Goal: Transaction & Acquisition: Obtain resource

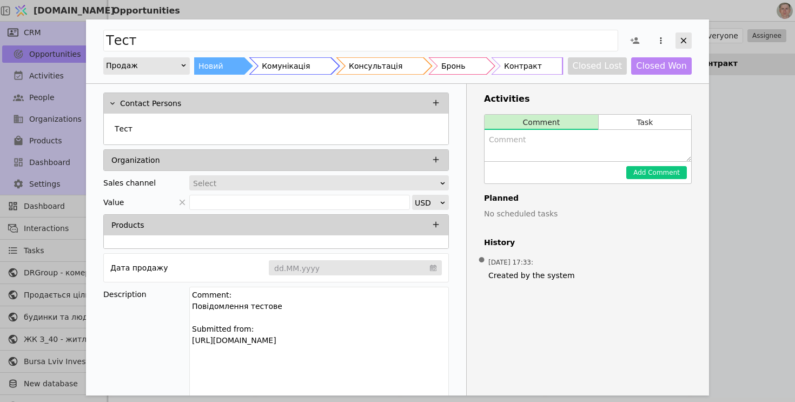
click at [684, 39] on icon "Add Opportunity" at bounding box center [684, 41] width 10 height 10
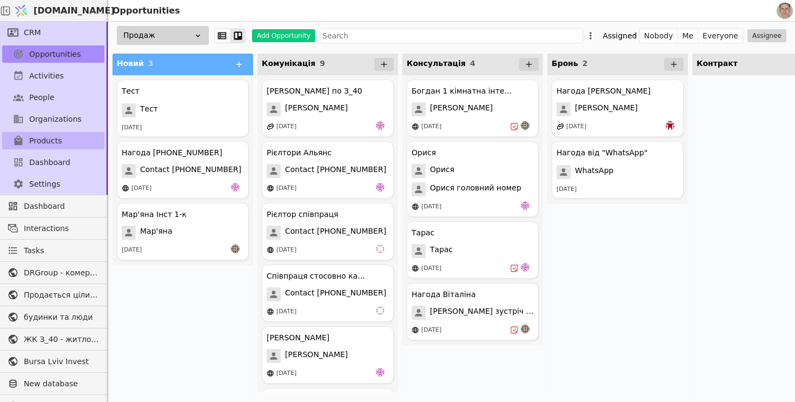
click at [63, 141] on link "Products" at bounding box center [53, 140] width 102 height 17
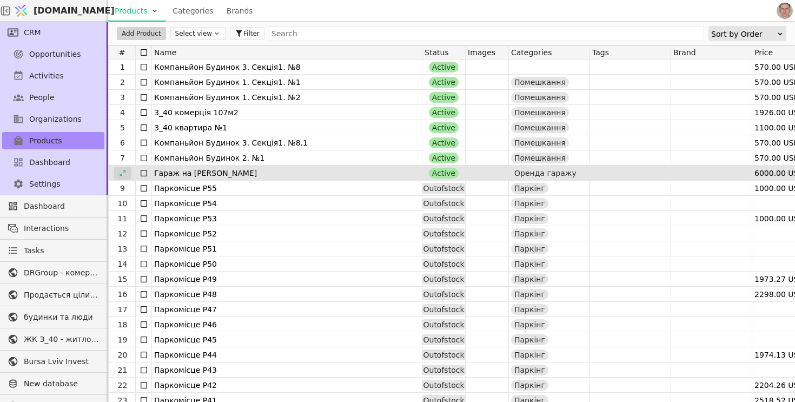
click at [124, 173] on icon at bounding box center [123, 173] width 8 height 8
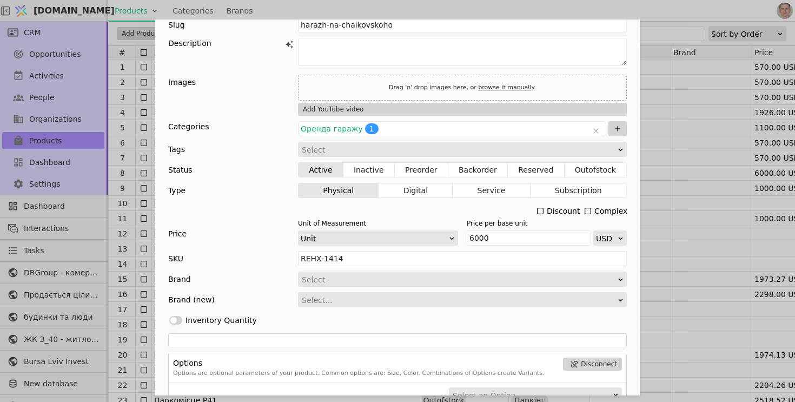
scroll to position [37, 0]
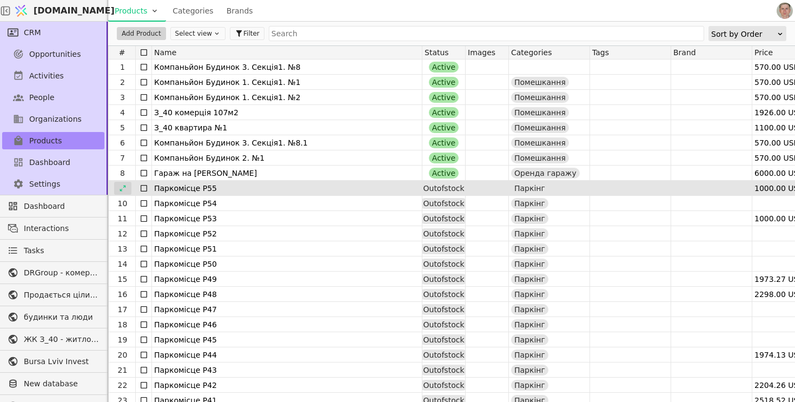
click at [119, 186] on icon at bounding box center [123, 188] width 8 height 8
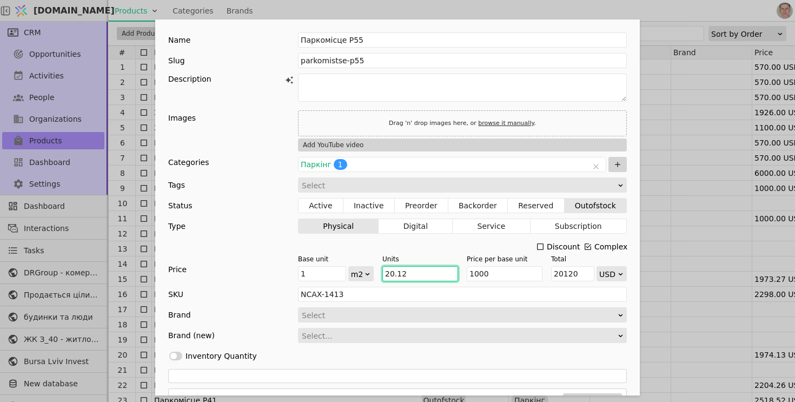
drag, startPoint x: 415, startPoint y: 272, endPoint x: 348, endPoint y: 272, distance: 66.5
click at [348, 272] on div "Base unit 1 m2 Units 20.12 Price per base unit 1000 Total 20120 USD" at bounding box center [462, 267] width 329 height 27
type input "1"
type input "1000"
type input "10"
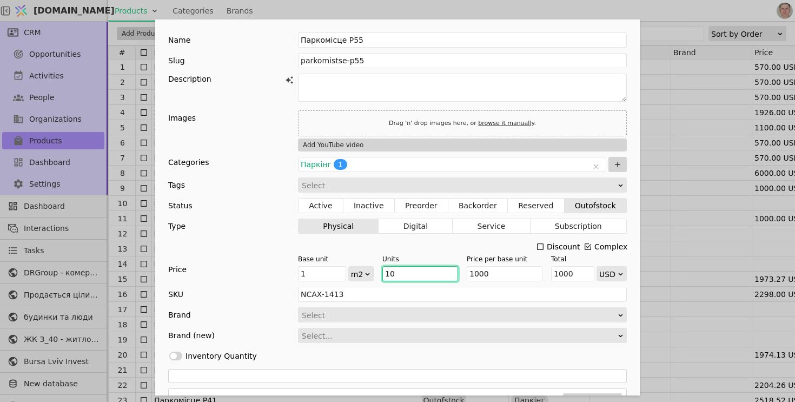
type input "10000"
type input "10"
click at [487, 354] on div "Use setting Inventory Quantity" at bounding box center [397, 355] width 459 height 15
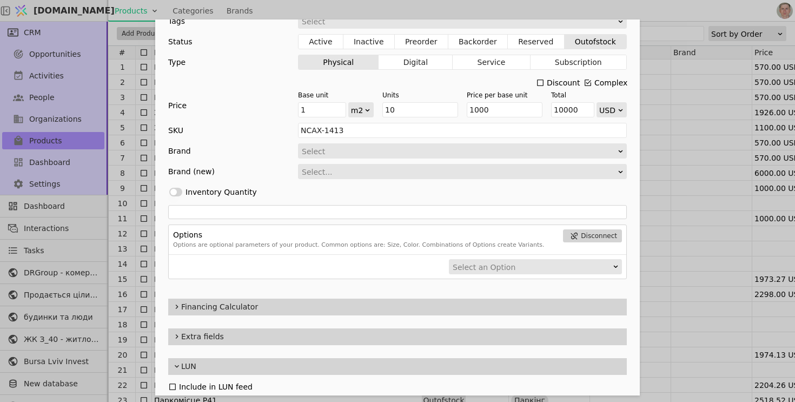
scroll to position [195, 0]
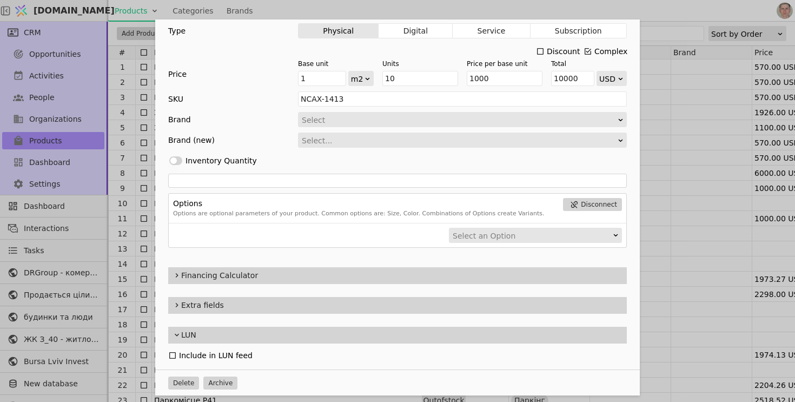
click at [276, 272] on span "Financing Calculator" at bounding box center [401, 275] width 441 height 11
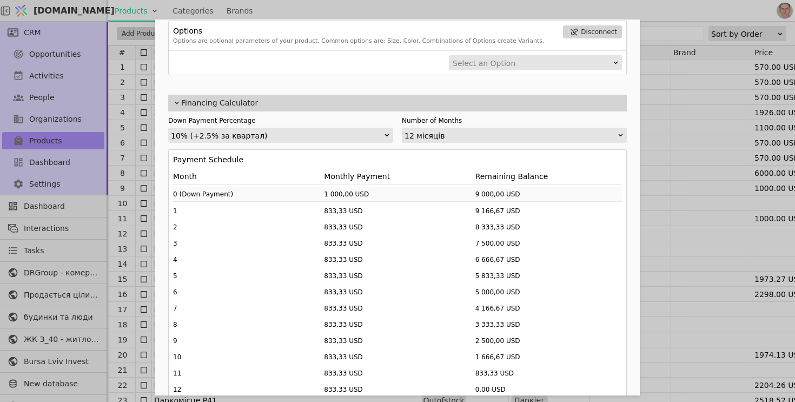
scroll to position [368, 0]
click at [382, 138] on div "10% (+2.5% за квартал)" at bounding box center [277, 135] width 213 height 15
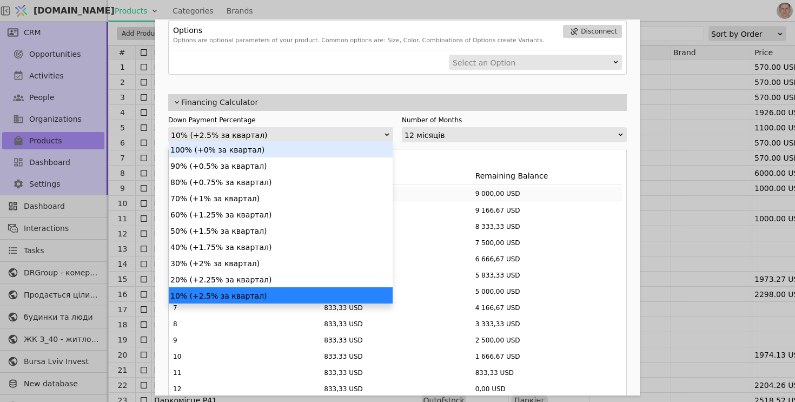
click at [478, 133] on div "12 місяців" at bounding box center [511, 135] width 213 height 15
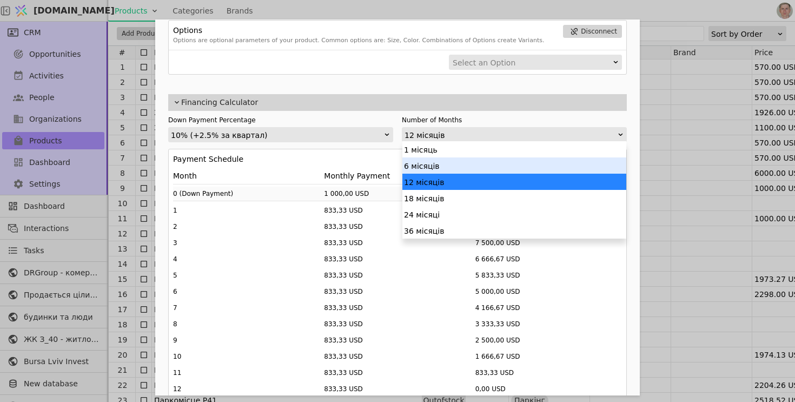
click at [465, 160] on div "6 місяців" at bounding box center [514, 165] width 224 height 16
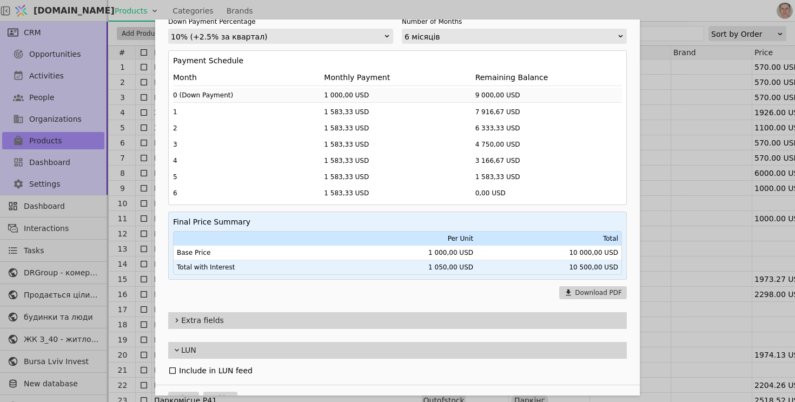
scroll to position [470, 0]
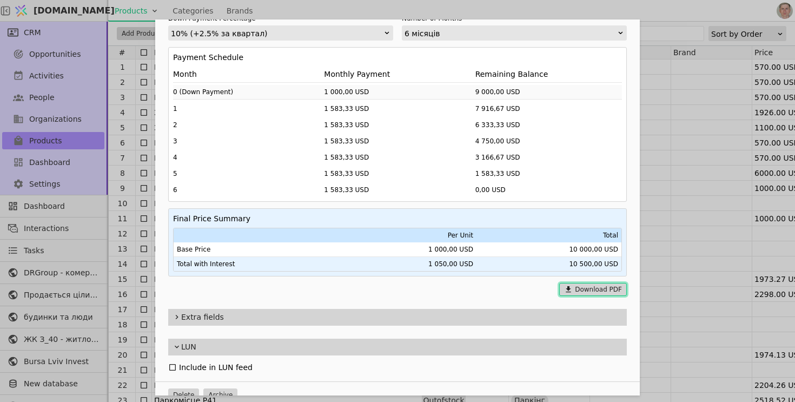
click at [595, 286] on button "Download PDF" at bounding box center [593, 289] width 68 height 13
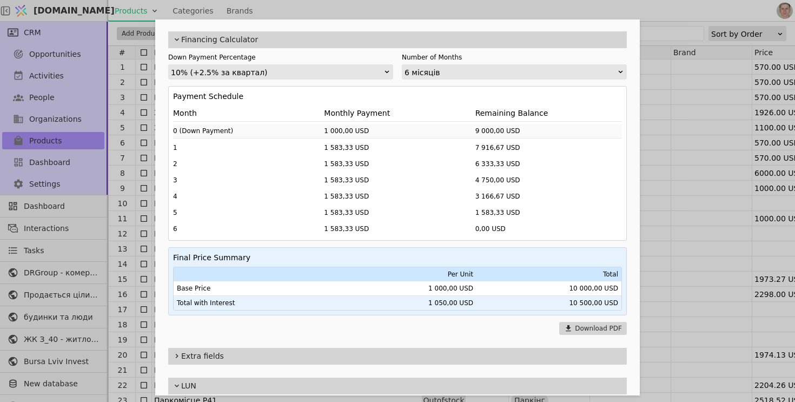
scroll to position [422, 0]
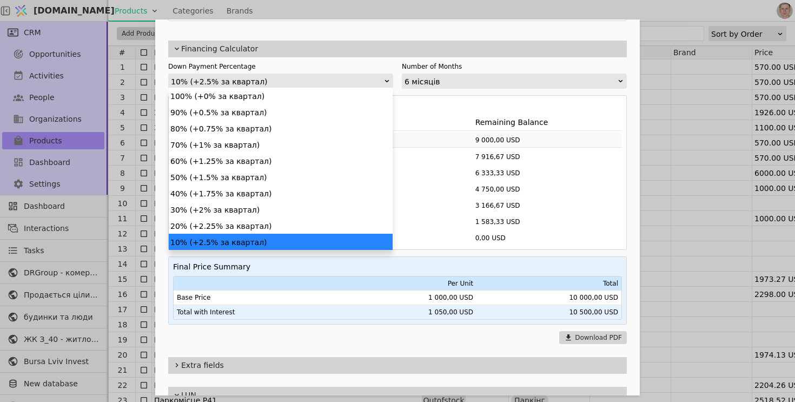
click at [304, 82] on div "10% (+2.5% за квартал)" at bounding box center [277, 81] width 213 height 15
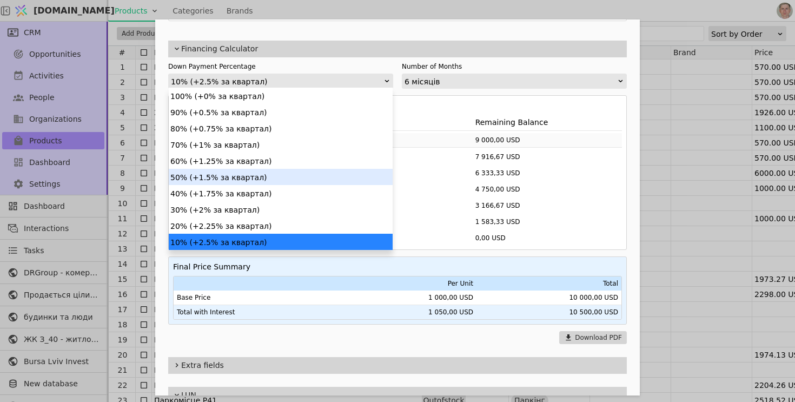
click at [248, 180] on div "50% (+1.5% за квартал)" at bounding box center [281, 177] width 224 height 16
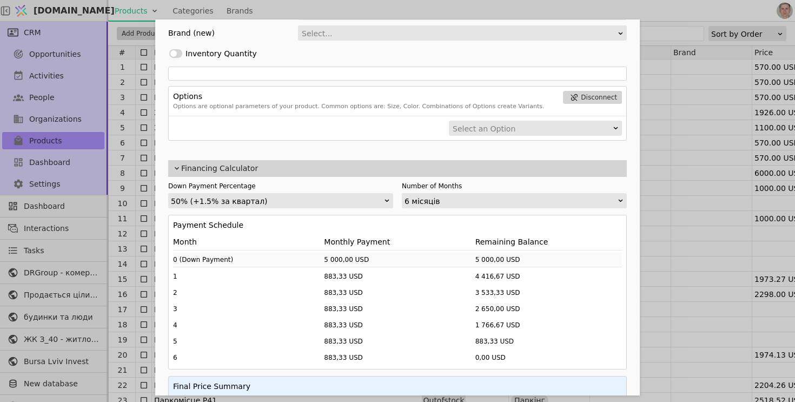
scroll to position [0, 0]
